Goal: Communication & Community: Answer question/provide support

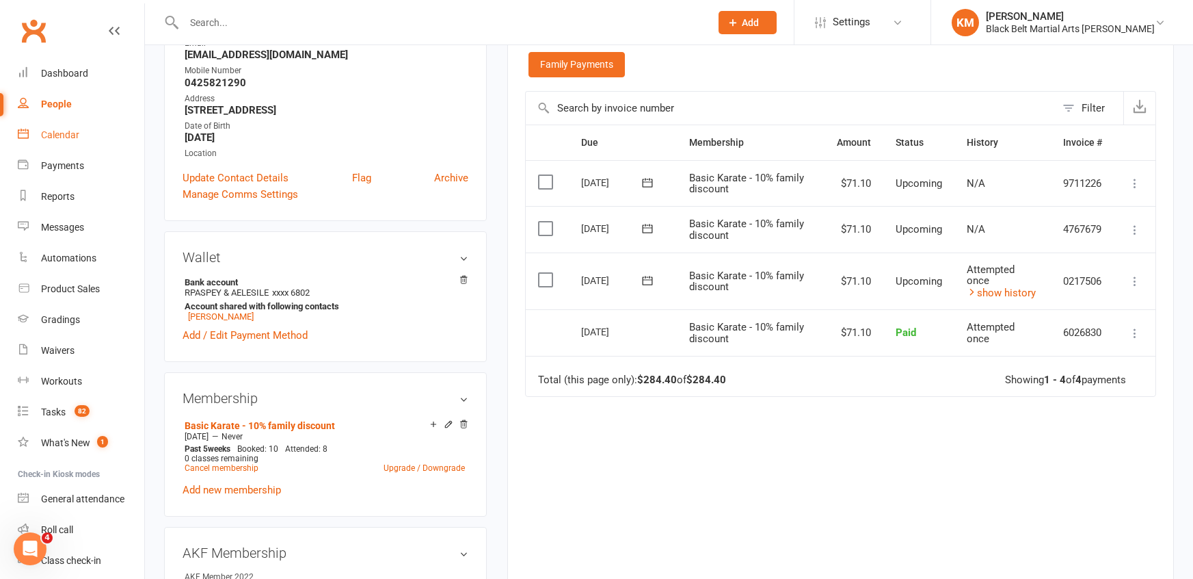
click at [50, 140] on div "Calendar" at bounding box center [60, 134] width 38 height 11
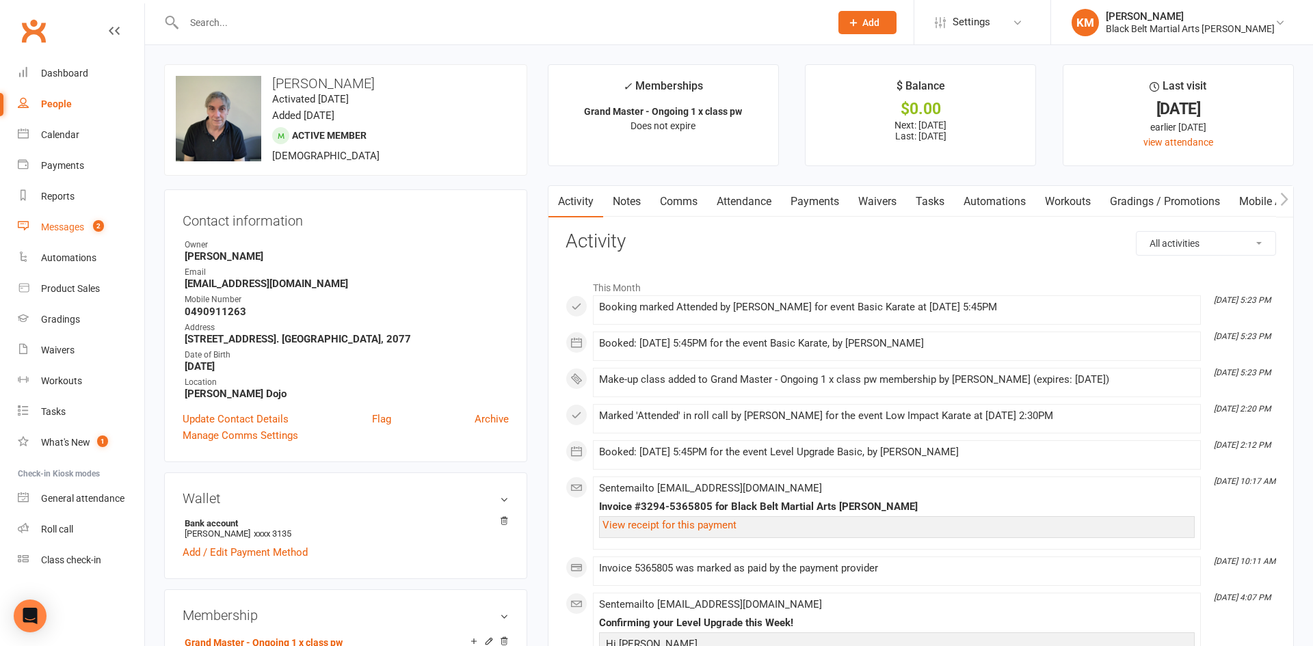
click at [67, 233] on link "Messages 2" at bounding box center [81, 227] width 127 height 31
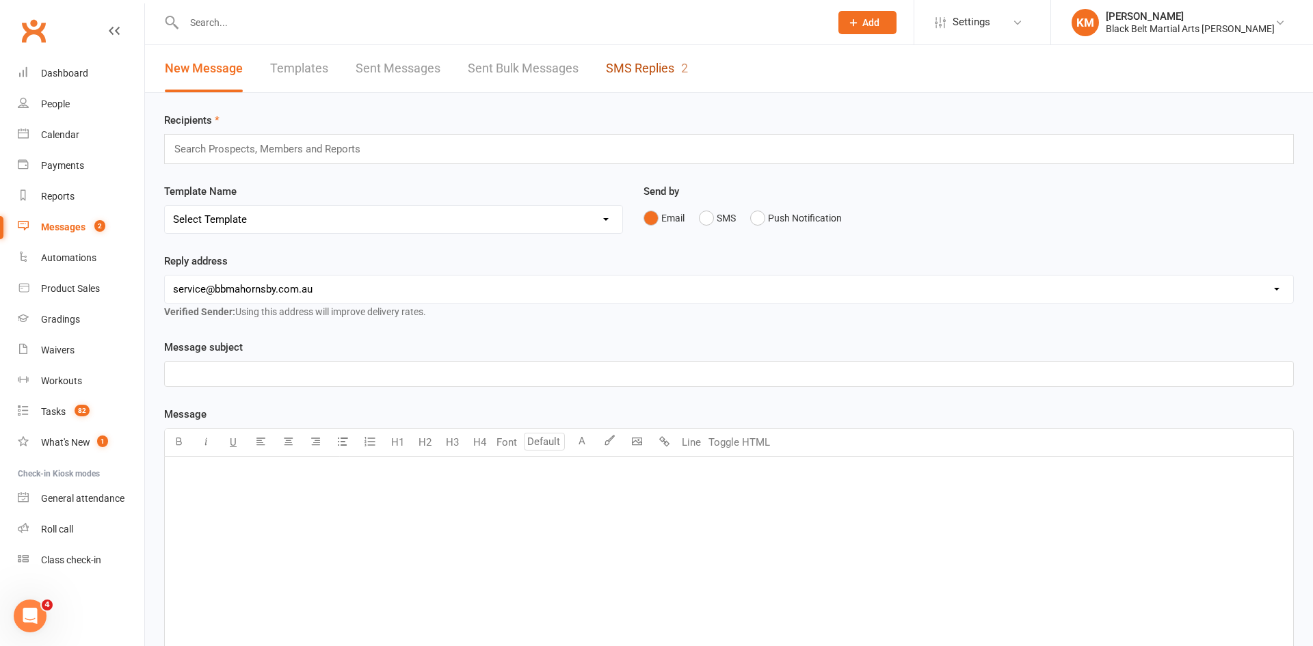
click at [683, 79] on link "SMS Replies 2" at bounding box center [647, 68] width 82 height 47
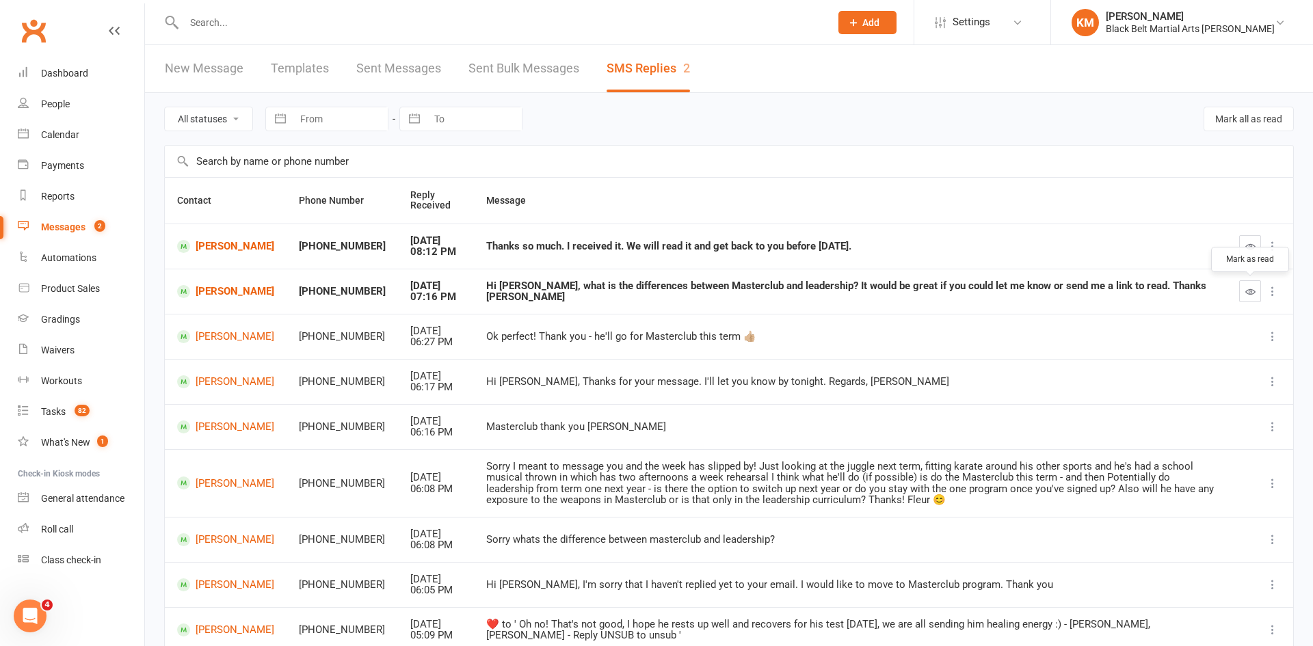
click at [1250, 284] on button "button" at bounding box center [1250, 291] width 22 height 22
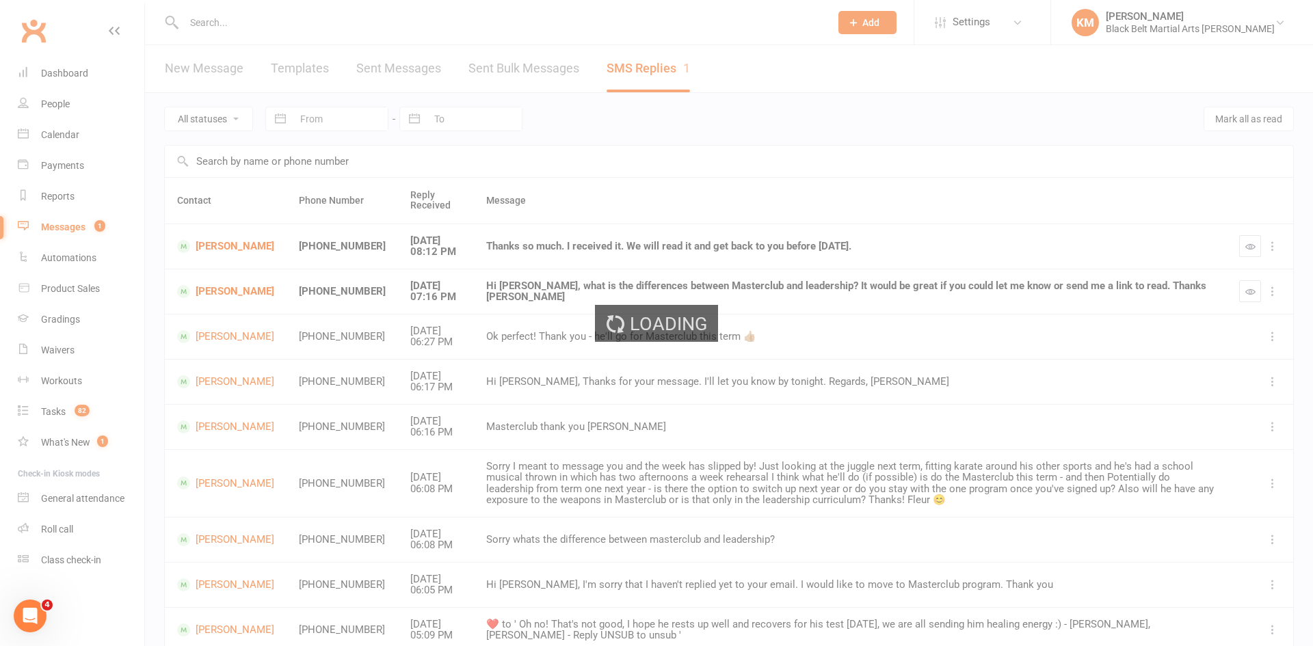
click at [1241, 251] on div "Loading" at bounding box center [656, 323] width 1313 height 646
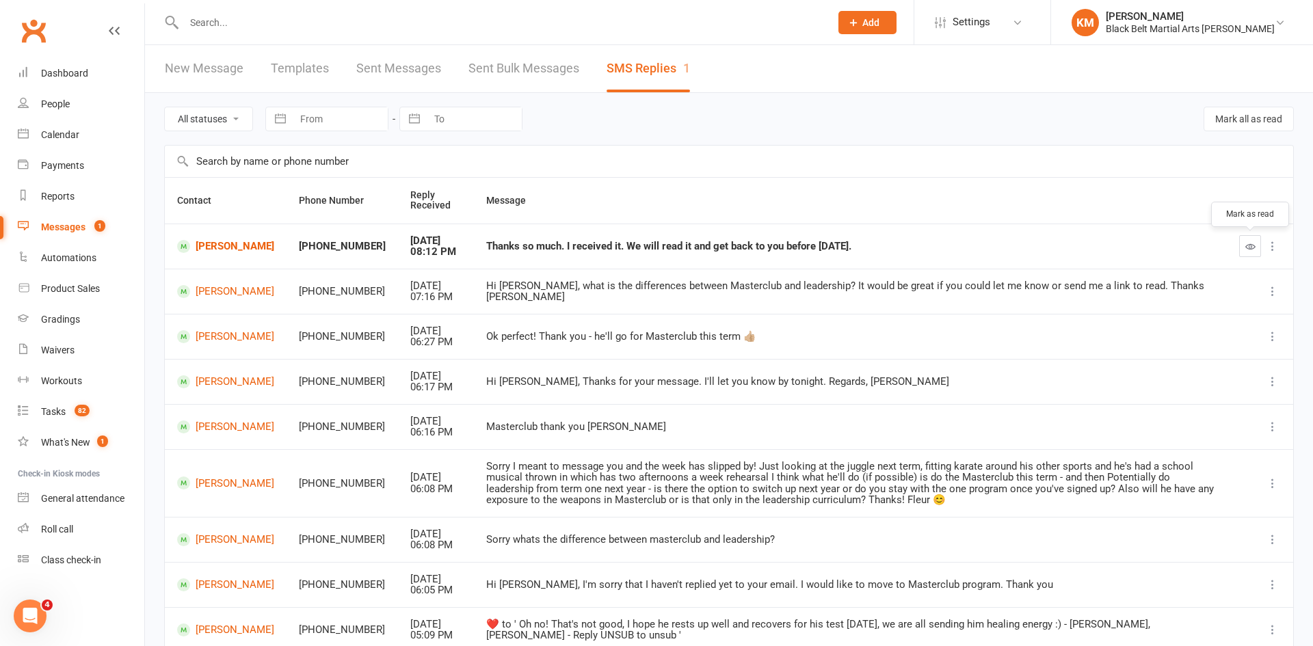
click at [1247, 250] on icon "button" at bounding box center [1250, 246] width 10 height 10
